Goal: Task Accomplishment & Management: Manage account settings

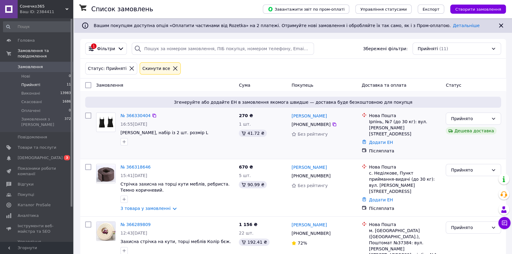
scroll to position [27, 0]
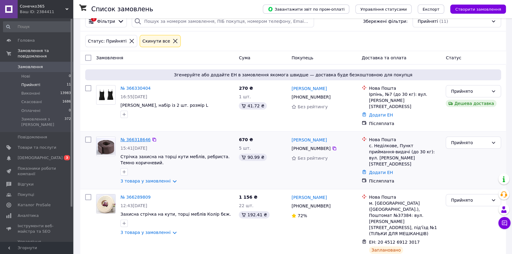
click at [138, 137] on link "№ 366318646" at bounding box center [135, 139] width 30 height 5
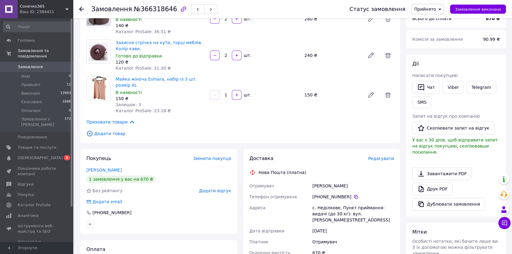
scroll to position [55, 0]
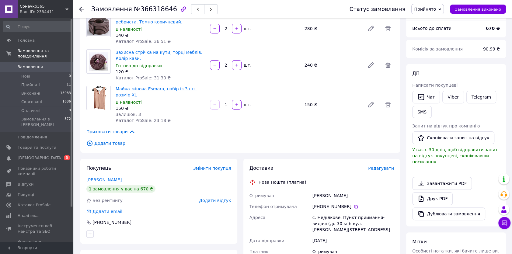
click at [127, 88] on link "Майка жіноча Esmara, набір із 3 шт. розмір XL" at bounding box center [156, 91] width 81 height 11
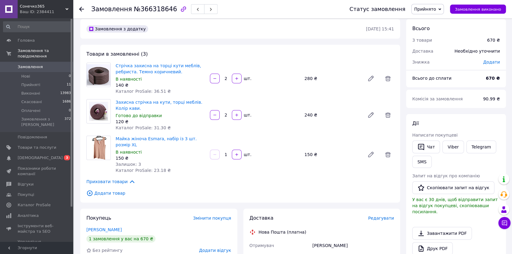
scroll to position [0, 0]
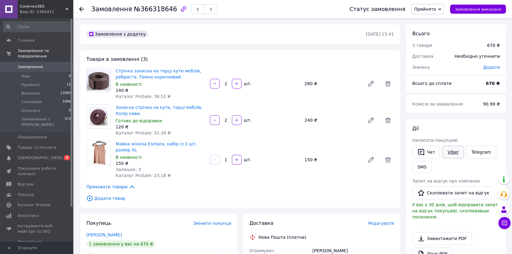
click at [452, 150] on link "Viber" at bounding box center [452, 152] width 21 height 13
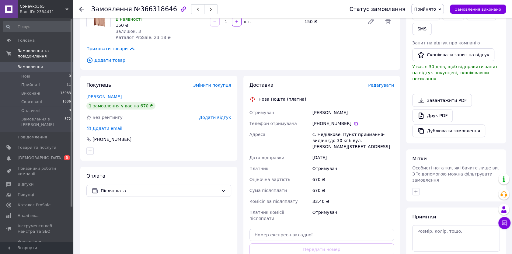
click at [81, 10] on use at bounding box center [81, 9] width 5 height 5
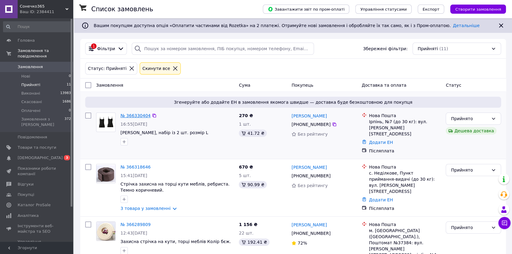
click at [128, 115] on link "№ 366330404" at bounding box center [135, 115] width 30 height 5
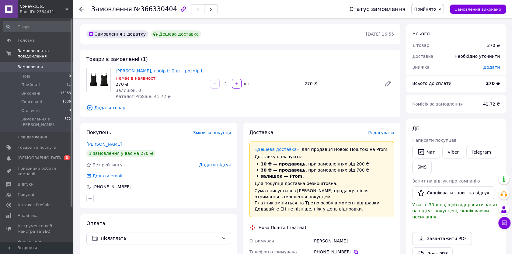
click at [79, 9] on use at bounding box center [81, 9] width 5 height 5
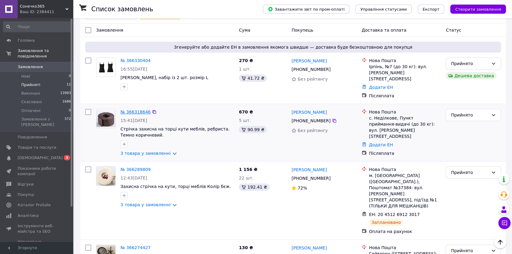
click at [128, 109] on link "№ 366318646" at bounding box center [135, 111] width 30 height 5
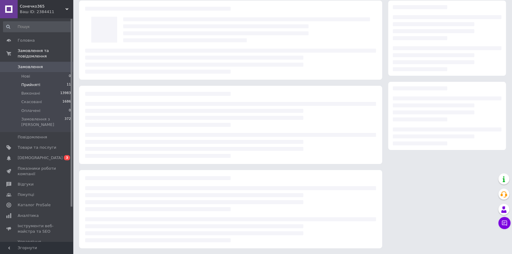
scroll to position [55, 0]
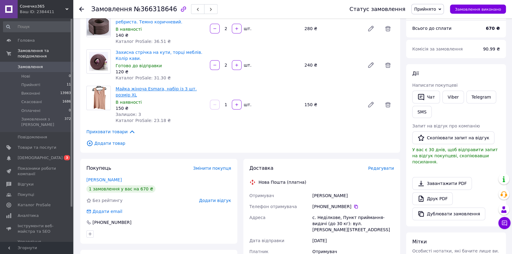
click at [120, 87] on link "Майка жіноча Esmara, набір із 3 шт. розмір XL" at bounding box center [156, 91] width 81 height 11
click at [20, 145] on span "Товари та послуги" at bounding box center [37, 147] width 39 height 5
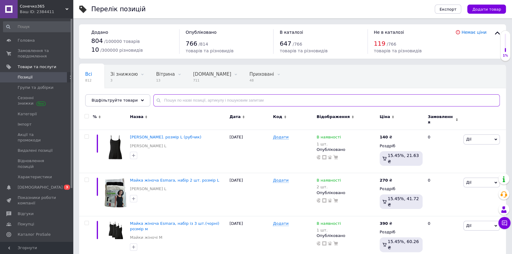
click at [160, 102] on input "text" at bounding box center [326, 100] width 346 height 12
paste input "Майка жіноча Esmara, набір із 3 шт. розмір XL"
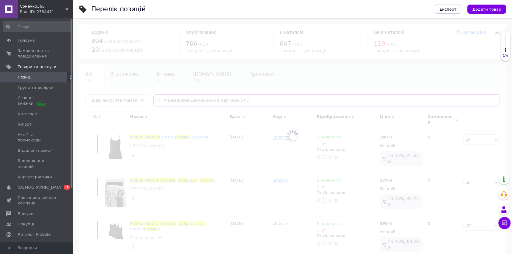
type input "Майка жіноча Esmara, набір із 3 шт. розмір XL"
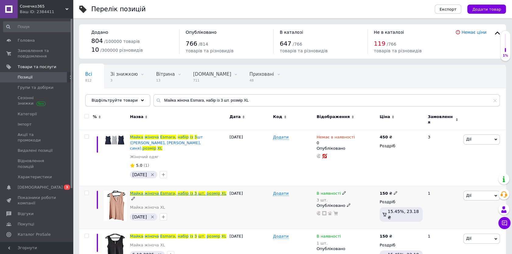
click at [164, 191] on span "Esmara," at bounding box center [168, 193] width 16 height 5
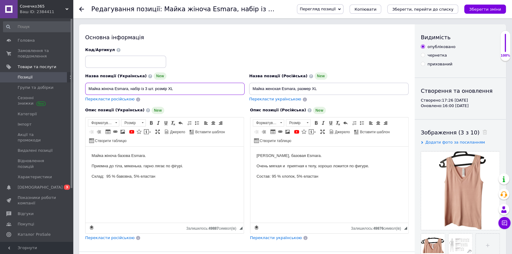
click at [153, 89] on input "Майка жіноча Esmara, набір із 3 шт. розмір XL" at bounding box center [164, 89] width 159 height 12
type input "[PERSON_NAME]. розмір XL"
drag, startPoint x: 482, startPoint y: 9, endPoint x: 41, endPoint y: 15, distance: 440.7
click at [482, 9] on icon "Зберегти зміни" at bounding box center [485, 9] width 32 height 5
click at [490, 8] on icon "Зберегти зміни" at bounding box center [485, 9] width 32 height 5
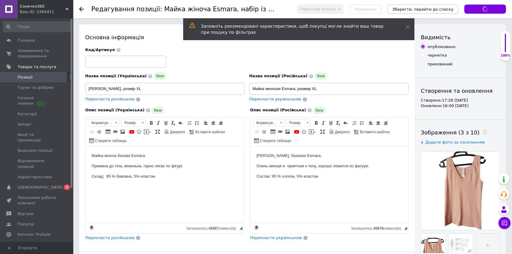
click at [436, 9] on icon "Зберегти, перейти до списку" at bounding box center [422, 9] width 61 height 5
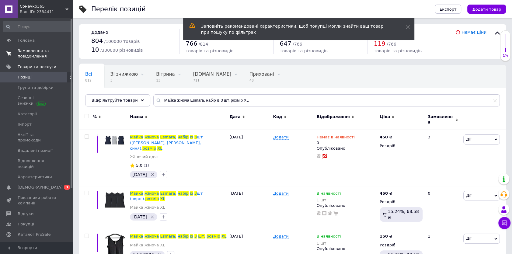
click at [27, 50] on span "Замовлення та повідомлення" at bounding box center [37, 53] width 39 height 11
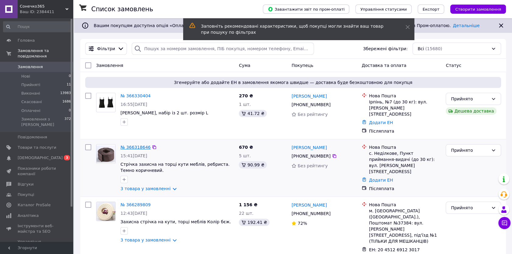
click at [134, 145] on link "№ 366318646" at bounding box center [135, 147] width 30 height 5
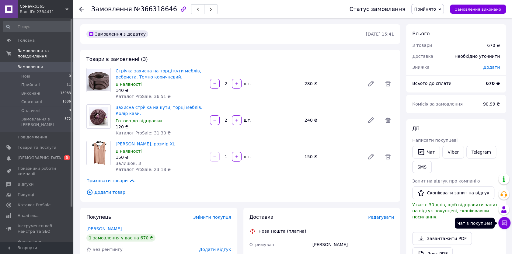
click at [502, 222] on icon at bounding box center [504, 222] width 5 height 5
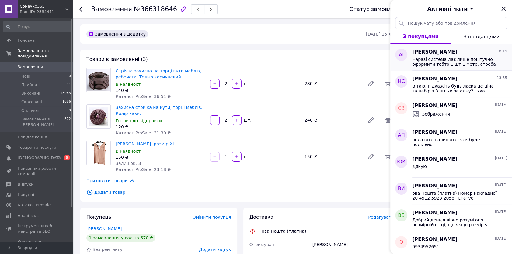
click at [443, 59] on span "Наразі система дає лише поштучно оформити тобто 1 шт 1 метр, атреба трошки біль…" at bounding box center [455, 62] width 86 height 10
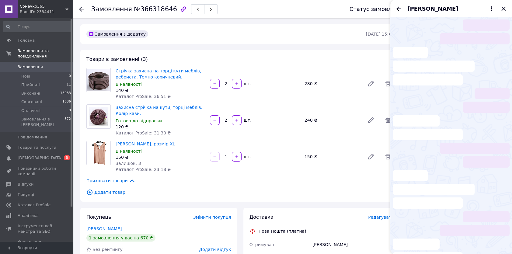
scroll to position [0, 0]
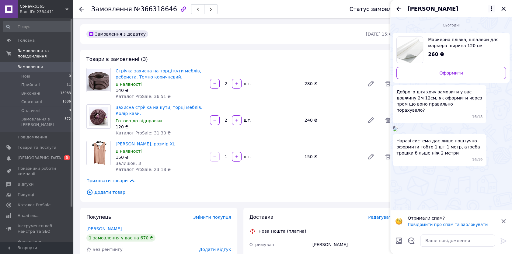
click at [491, 7] on icon at bounding box center [491, 8] width 1 height 5
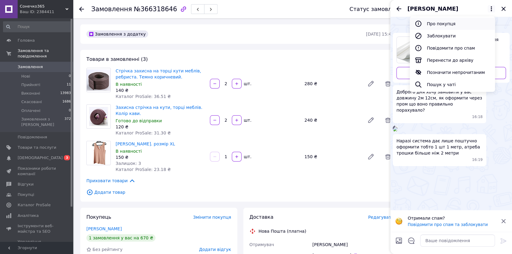
click at [456, 25] on button "Про покупця" at bounding box center [452, 24] width 85 height 12
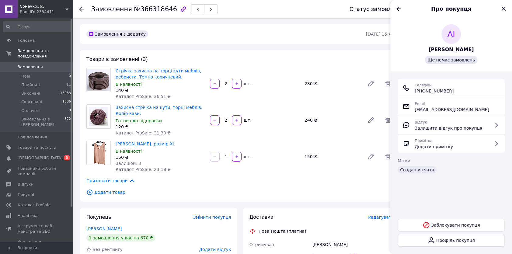
drag, startPoint x: 410, startPoint y: 90, endPoint x: 458, endPoint y: 93, distance: 47.6
click at [458, 93] on div "Телефон [PHONE_NUMBER]" at bounding box center [450, 88] width 97 height 12
click at [468, 95] on div "Телефон [PHONE_NUMBER]" at bounding box center [451, 88] width 107 height 18
click at [467, 89] on div "Телефон [PHONE_NUMBER]" at bounding box center [450, 88] width 97 height 12
drag, startPoint x: 463, startPoint y: 92, endPoint x: 414, endPoint y: 92, distance: 49.0
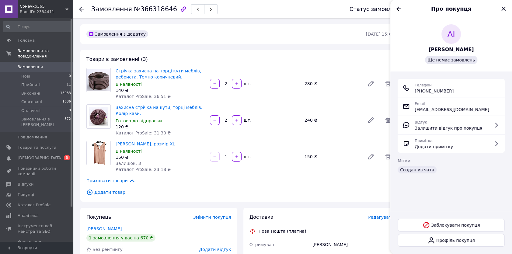
click at [414, 92] on div "Телефон [PHONE_NUMBER]" at bounding box center [450, 88] width 97 height 12
copy span "[PHONE_NUMBER]"
click at [398, 9] on icon "Назад" at bounding box center [398, 8] width 7 height 7
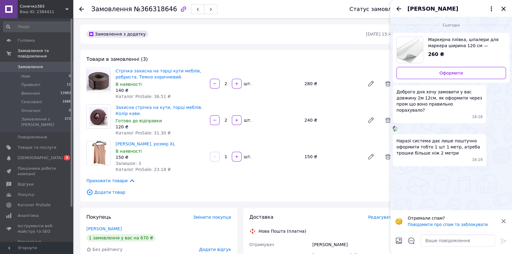
click at [505, 11] on icon "Закрити" at bounding box center [503, 8] width 7 height 7
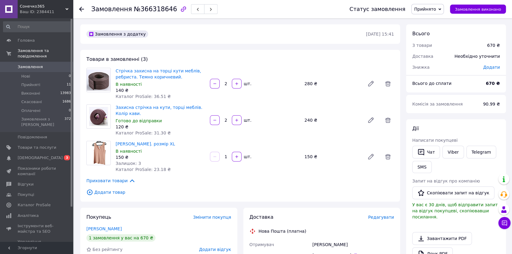
click at [82, 9] on use at bounding box center [81, 9] width 5 height 5
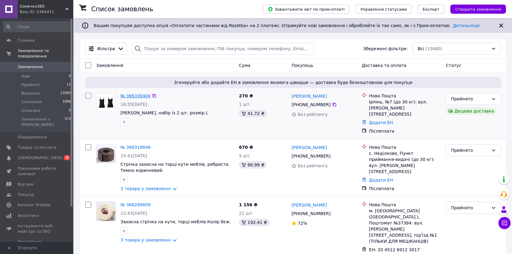
click at [134, 96] on link "№ 366330404" at bounding box center [135, 95] width 30 height 5
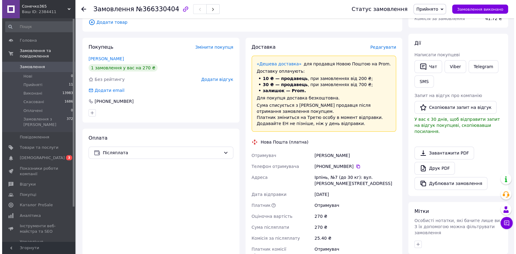
scroll to position [83, 0]
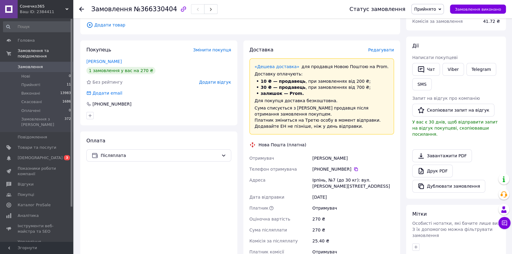
click at [378, 49] on span "Редагувати" at bounding box center [381, 49] width 26 height 5
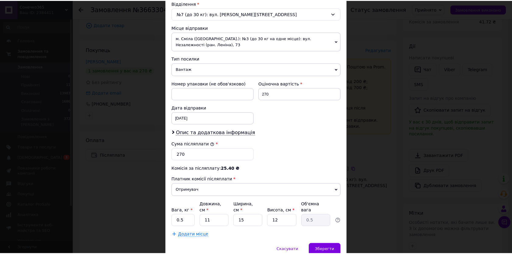
scroll to position [193, 0]
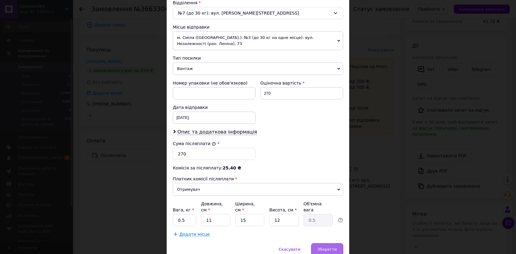
click at [323, 245] on div "Зберегти" at bounding box center [327, 249] width 32 height 12
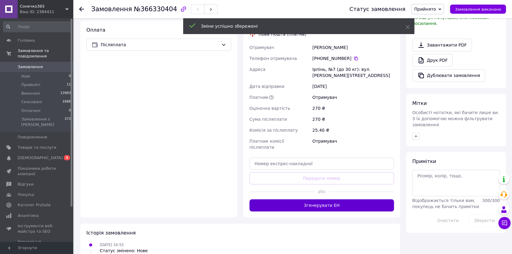
click at [335, 199] on button "Згенерувати ЕН" at bounding box center [321, 205] width 145 height 12
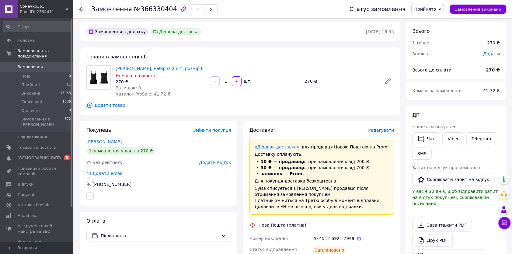
scroll to position [0, 0]
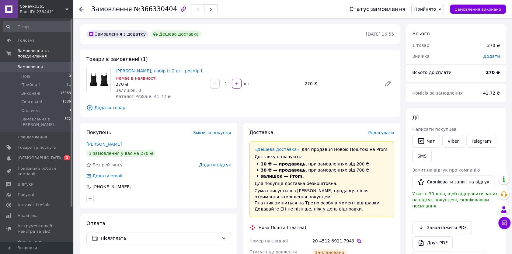
click at [25, 64] on span "Замовлення" at bounding box center [30, 66] width 25 height 5
